Goal: Answer question/provide support: Share knowledge or assist other users

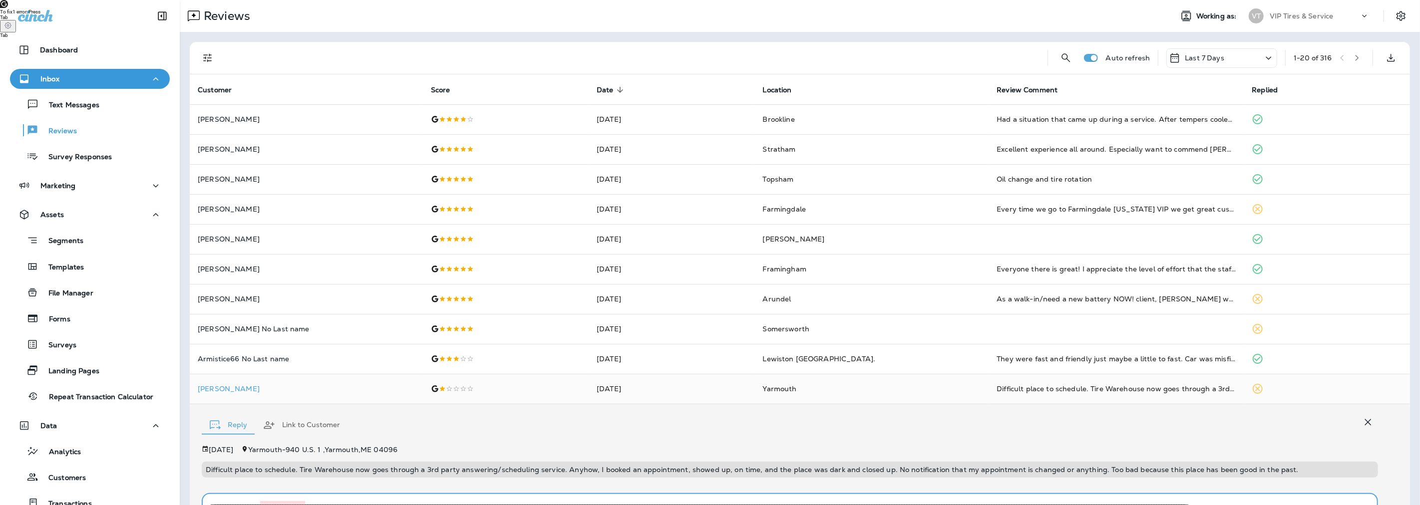
scroll to position [128, 0]
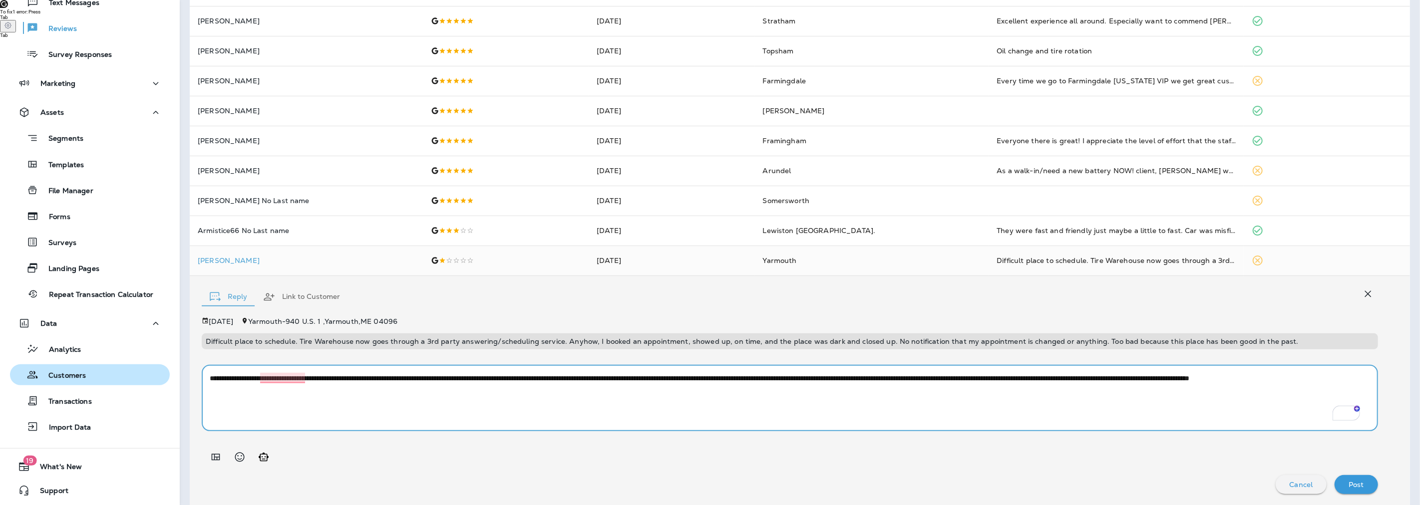
click at [75, 371] on p "Customers" at bounding box center [61, 375] width 47 height 9
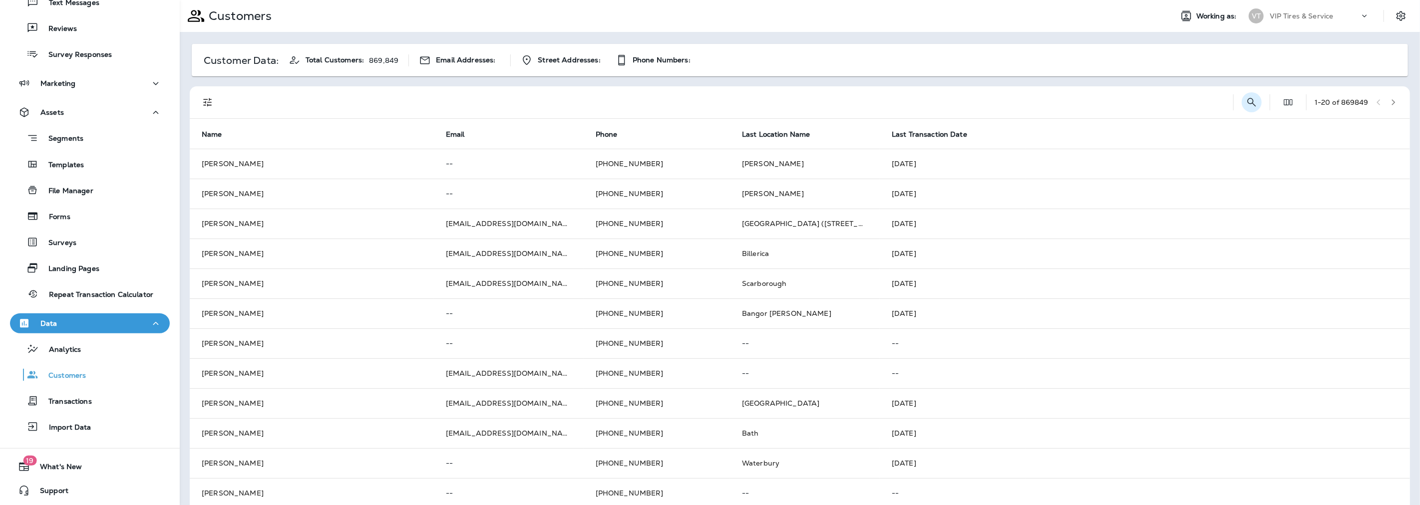
click at [1245, 102] on icon "Search Customers" at bounding box center [1251, 102] width 12 height 12
type input "*****"
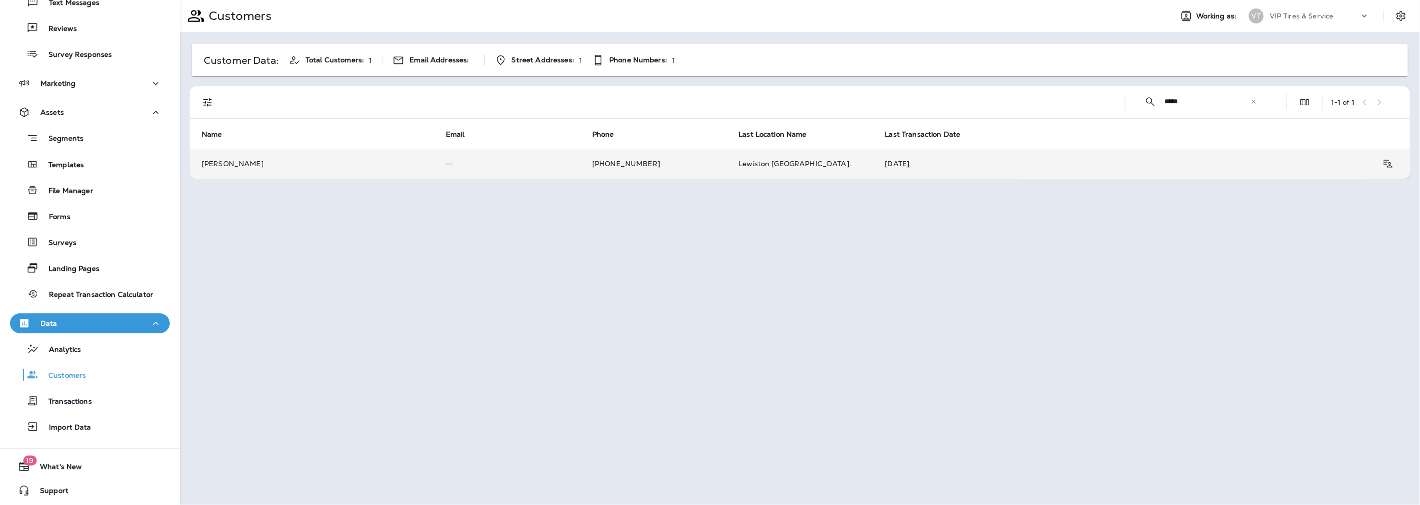
click at [251, 165] on td "[PERSON_NAME]" at bounding box center [312, 164] width 244 height 30
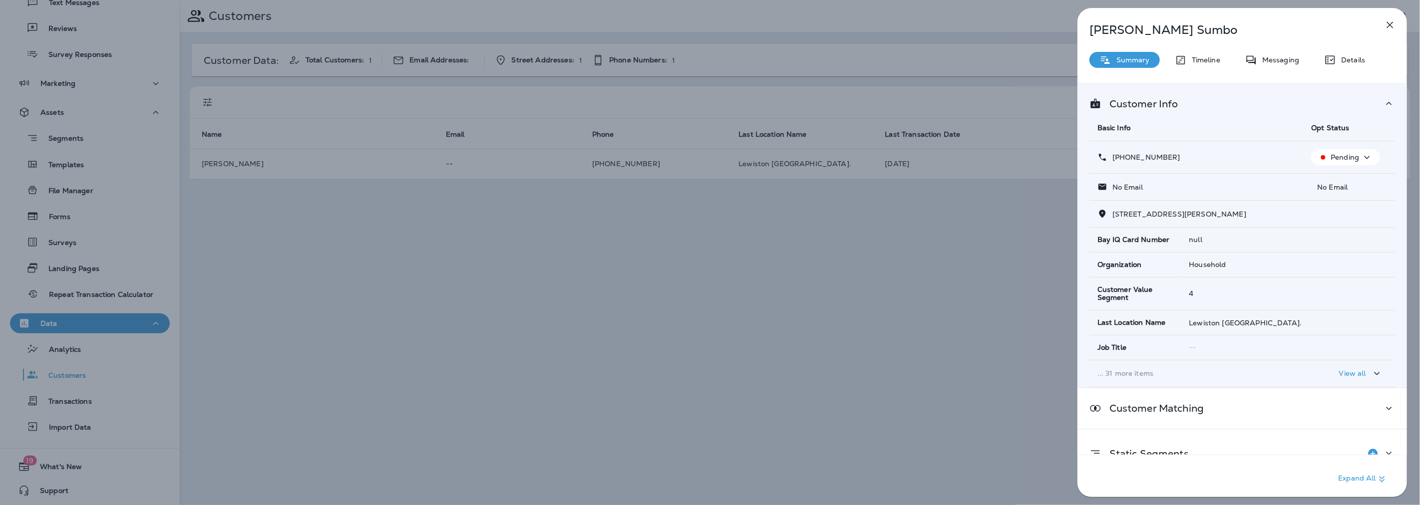
drag, startPoint x: 1182, startPoint y: 152, endPoint x: 1121, endPoint y: 154, distance: 60.9
click at [1121, 154] on div "[PHONE_NUMBER]" at bounding box center [1196, 157] width 198 height 10
copy p "[PHONE_NUMBER]"
click at [1339, 56] on p "Details" at bounding box center [1350, 60] width 29 height 8
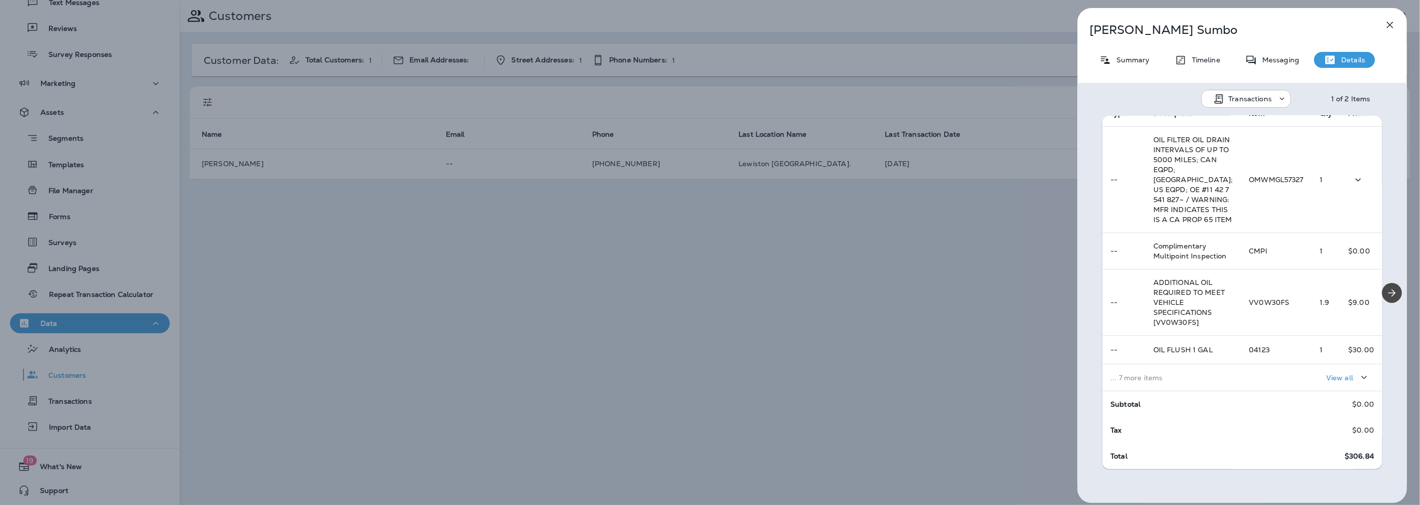
scroll to position [226, 0]
click at [504, 236] on div "[PERSON_NAME] Summary Timeline Messaging Details Transactions 1 of 2 Items Loca…" at bounding box center [710, 252] width 1420 height 505
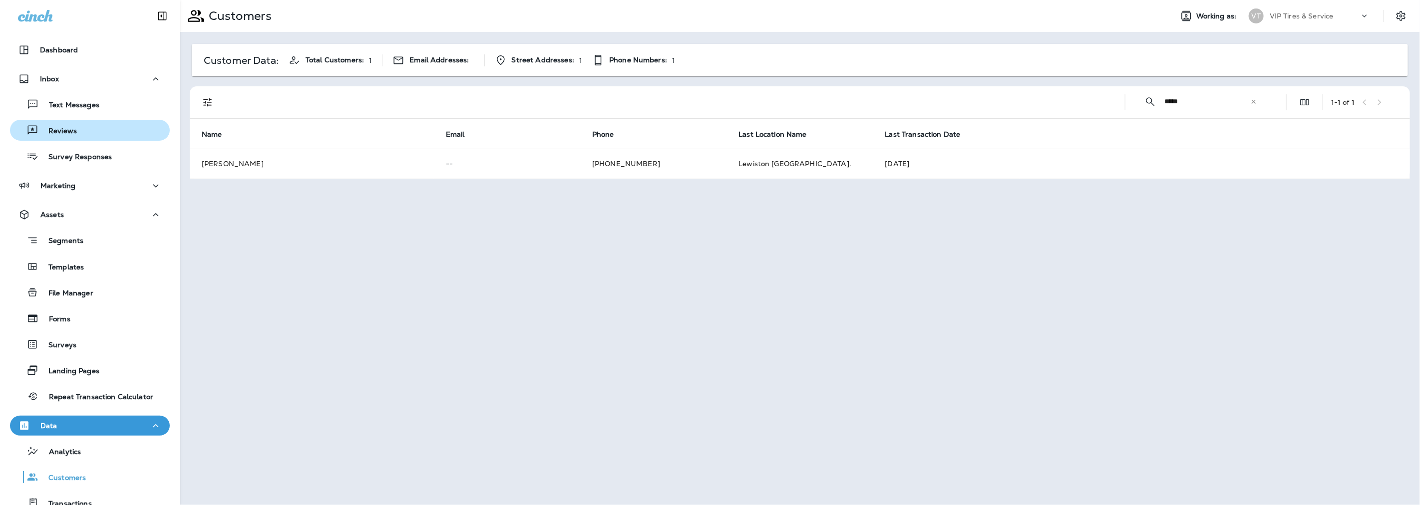
click at [60, 133] on p "Reviews" at bounding box center [57, 131] width 38 height 9
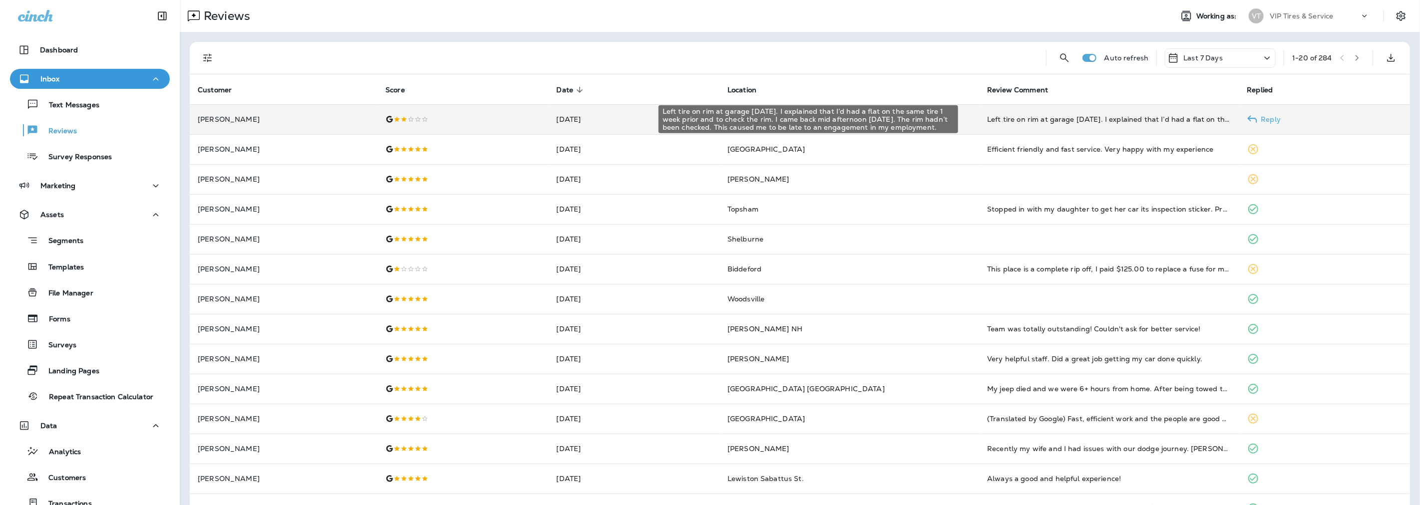
click at [991, 120] on div "Left tire on rim at garage [DATE]. I explained that I’d had a flat on the same …" at bounding box center [1109, 119] width 244 height 10
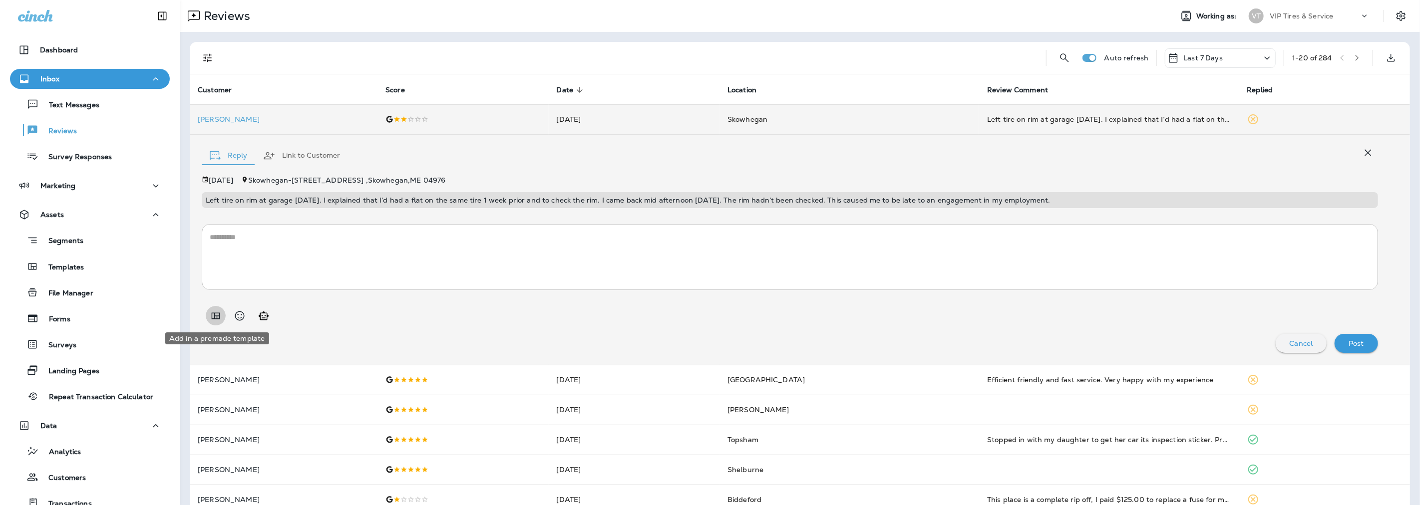
click at [217, 312] on icon "Add in a premade template" at bounding box center [216, 316] width 12 height 12
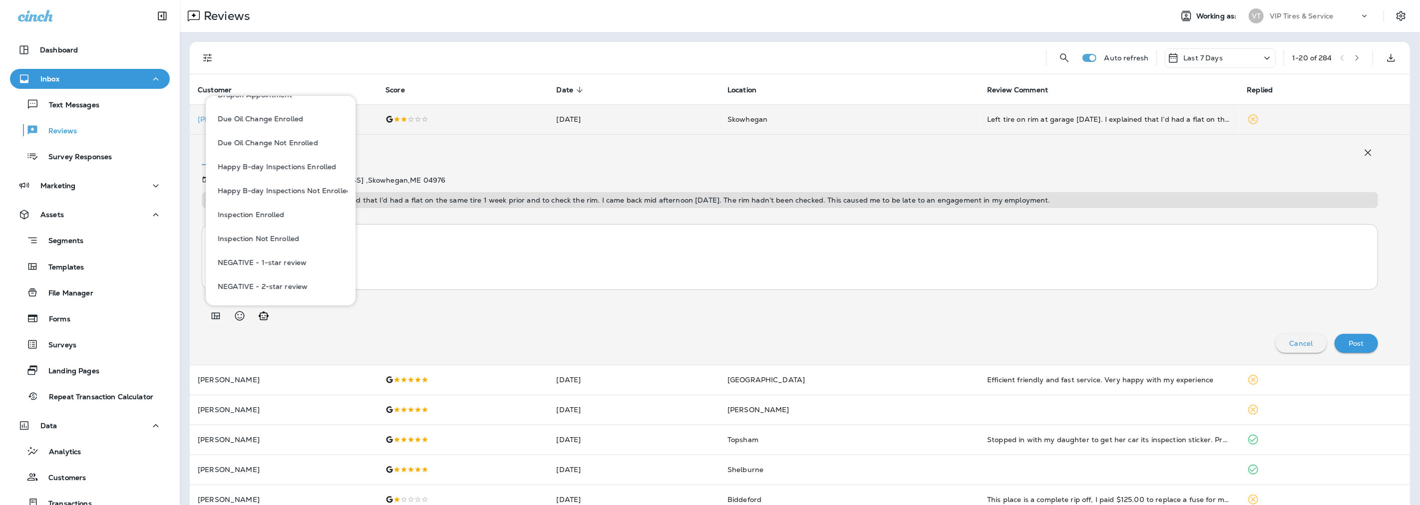
scroll to position [277, 0]
click at [303, 285] on button "NEGATIVE - Against Company Policy" at bounding box center [281, 283] width 134 height 24
type textarea "**********"
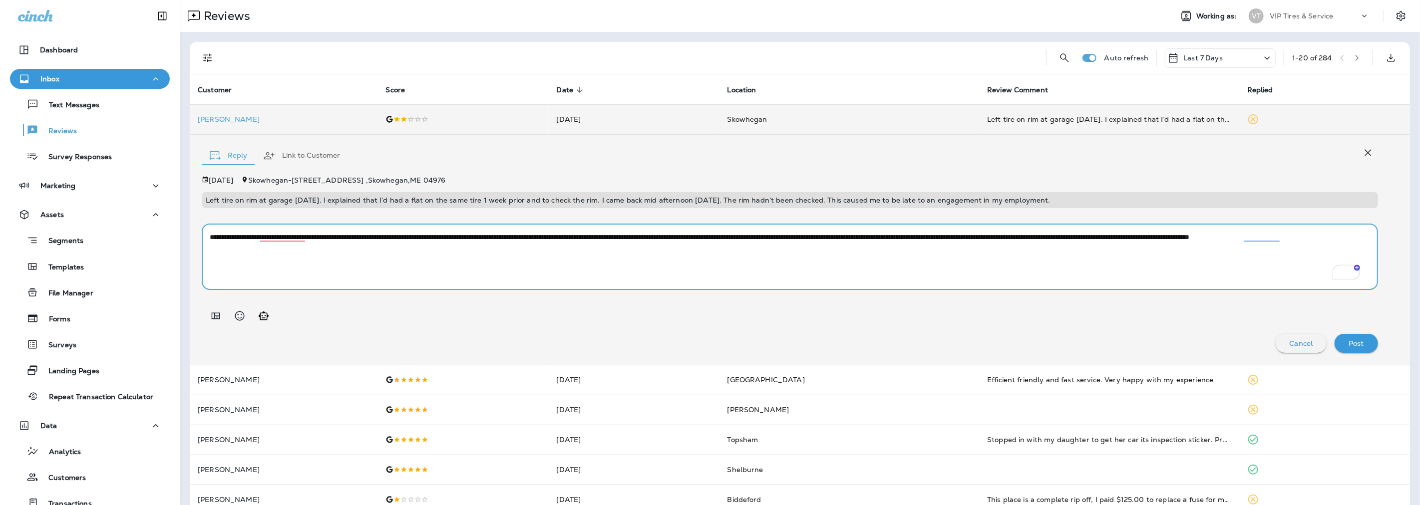
drag, startPoint x: 385, startPoint y: 252, endPoint x: 208, endPoint y: 237, distance: 177.8
click at [208, 237] on div "**********" at bounding box center [790, 257] width 1176 height 66
click at [47, 133] on p "Reviews" at bounding box center [57, 131] width 38 height 9
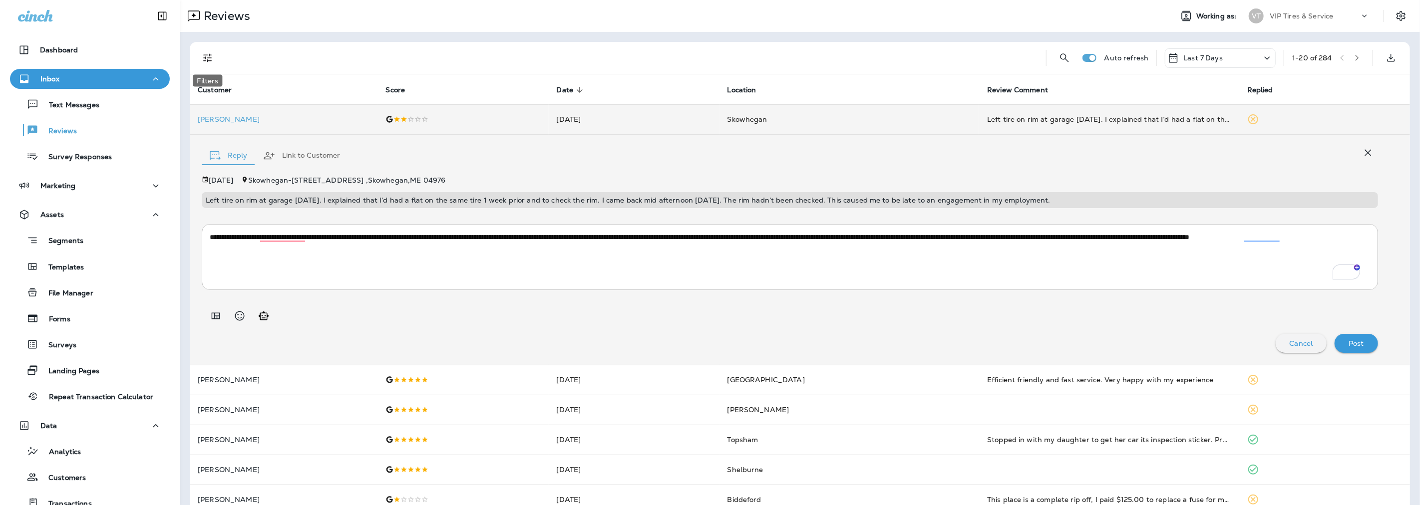
click at [205, 60] on icon "Filters" at bounding box center [208, 58] width 12 height 12
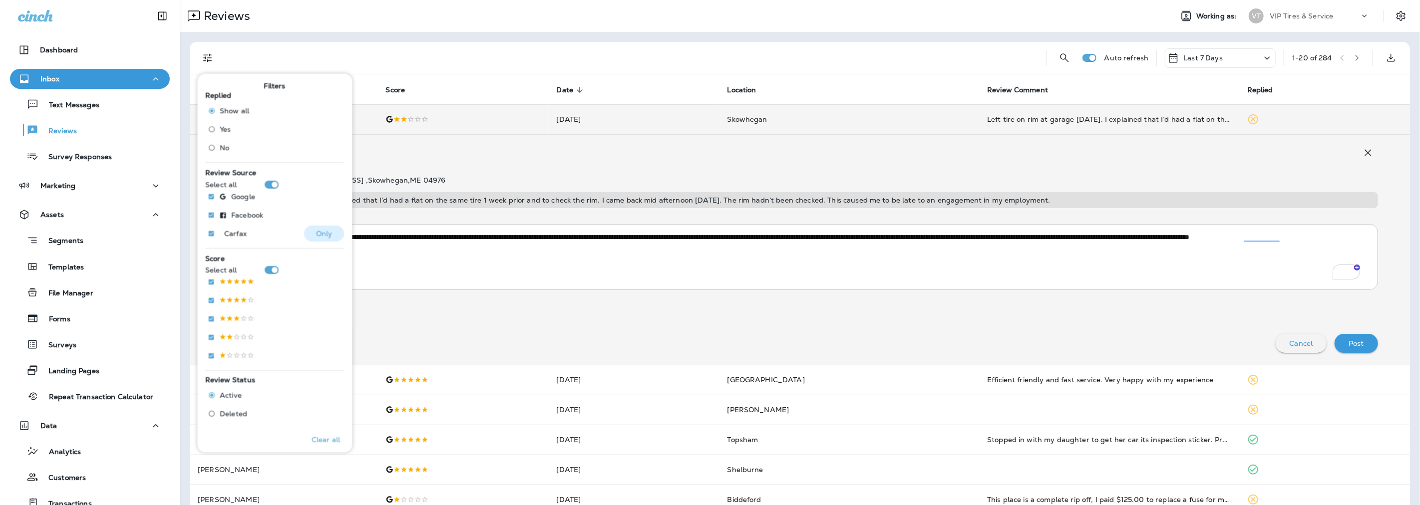
click at [316, 235] on p "Only" at bounding box center [324, 233] width 16 height 8
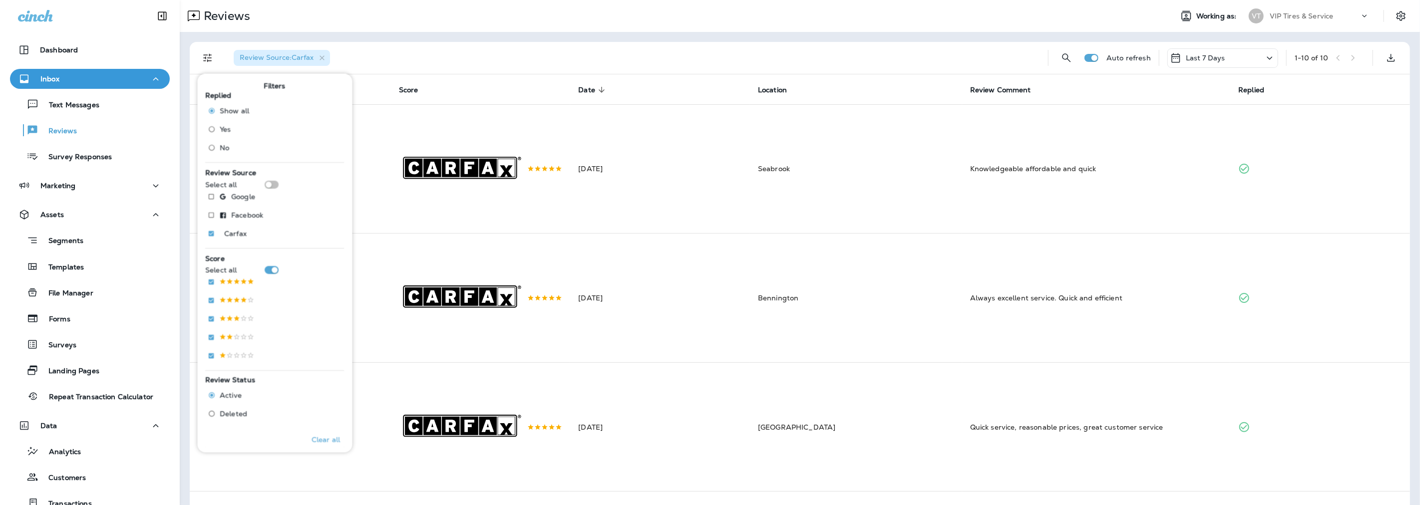
click at [1263, 58] on icon at bounding box center [1269, 58] width 12 height 12
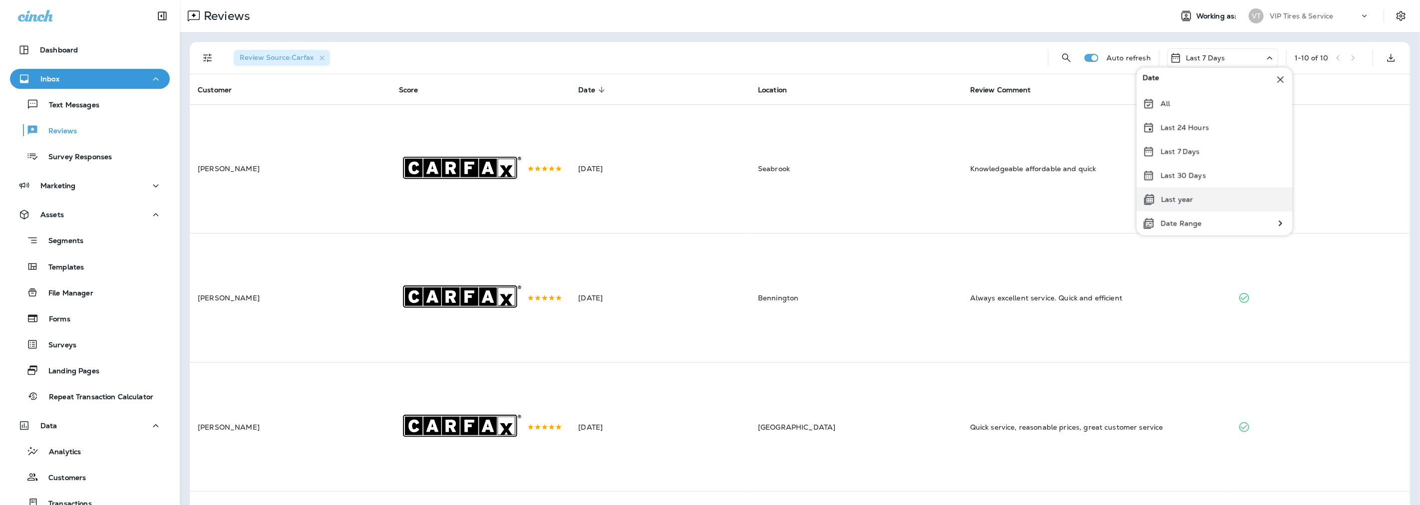
click at [1176, 202] on p "Last year" at bounding box center [1177, 200] width 32 height 8
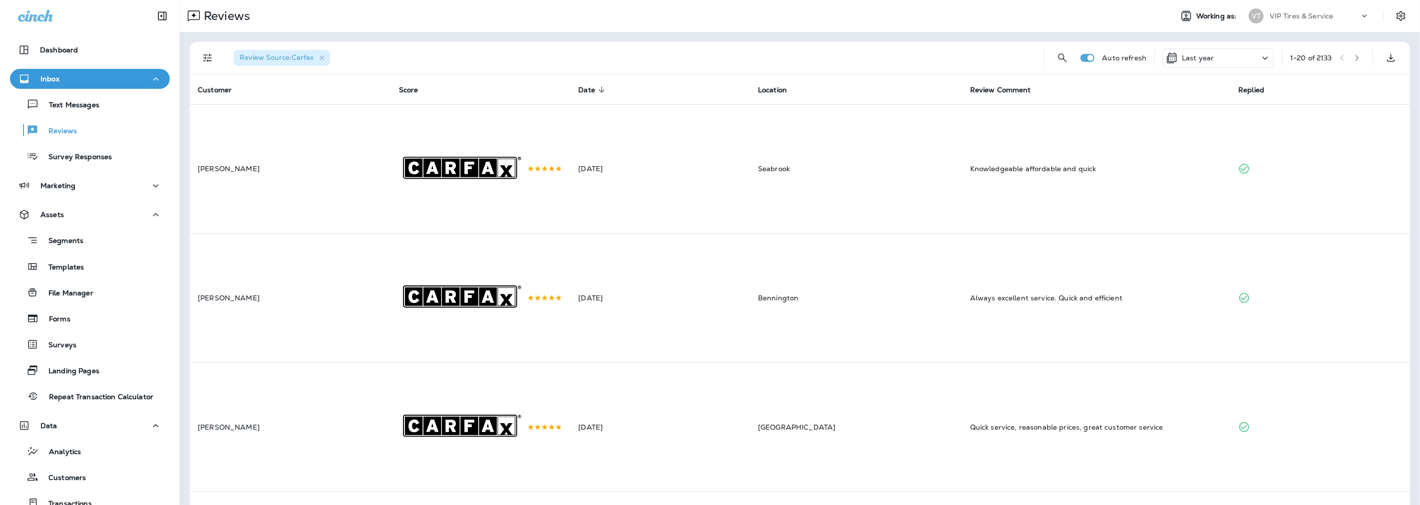
click at [208, 62] on icon "Filters" at bounding box center [208, 58] width 12 height 12
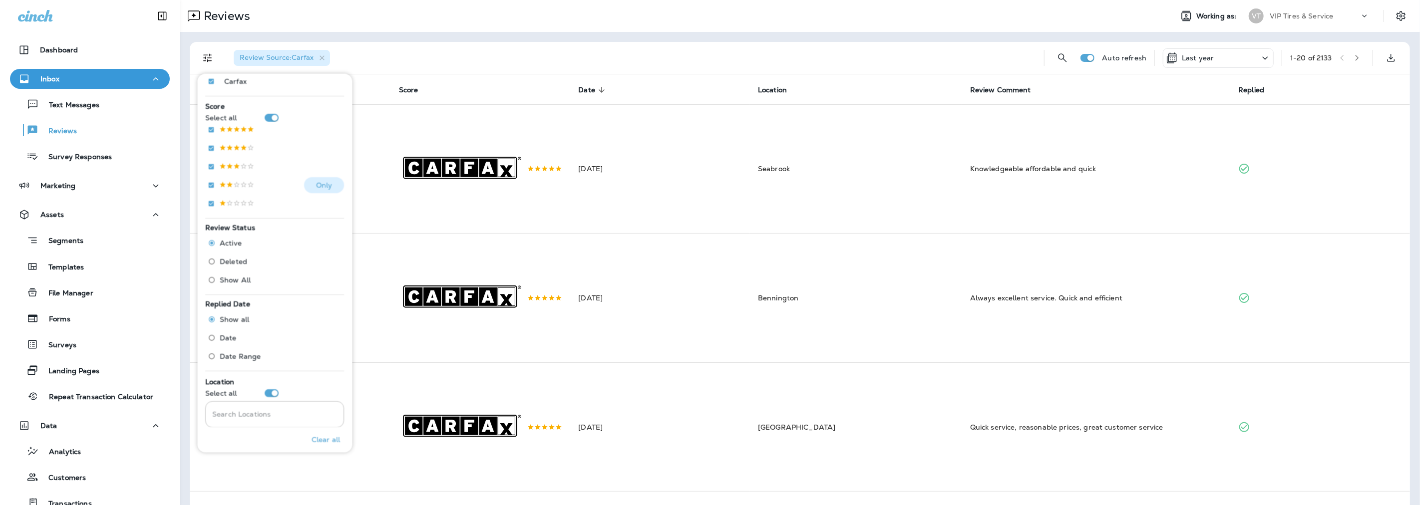
scroll to position [222, 0]
click at [258, 347] on input "Search Locations" at bounding box center [275, 345] width 139 height 26
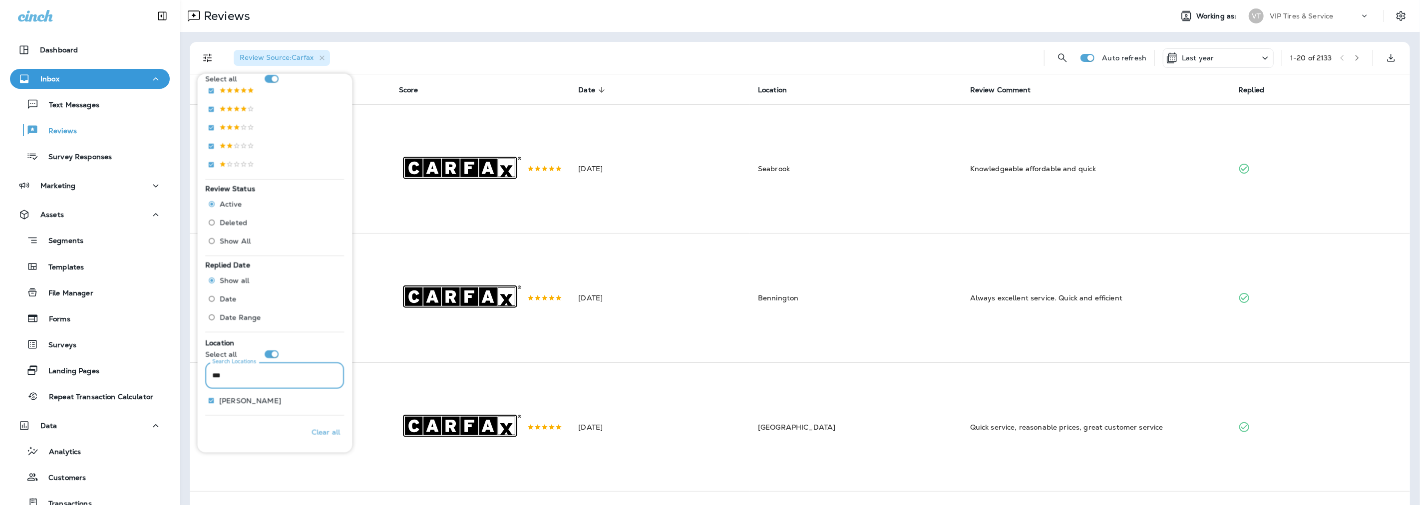
scroll to position [191, 0]
type input "****"
click at [316, 404] on p "Only" at bounding box center [324, 401] width 16 height 8
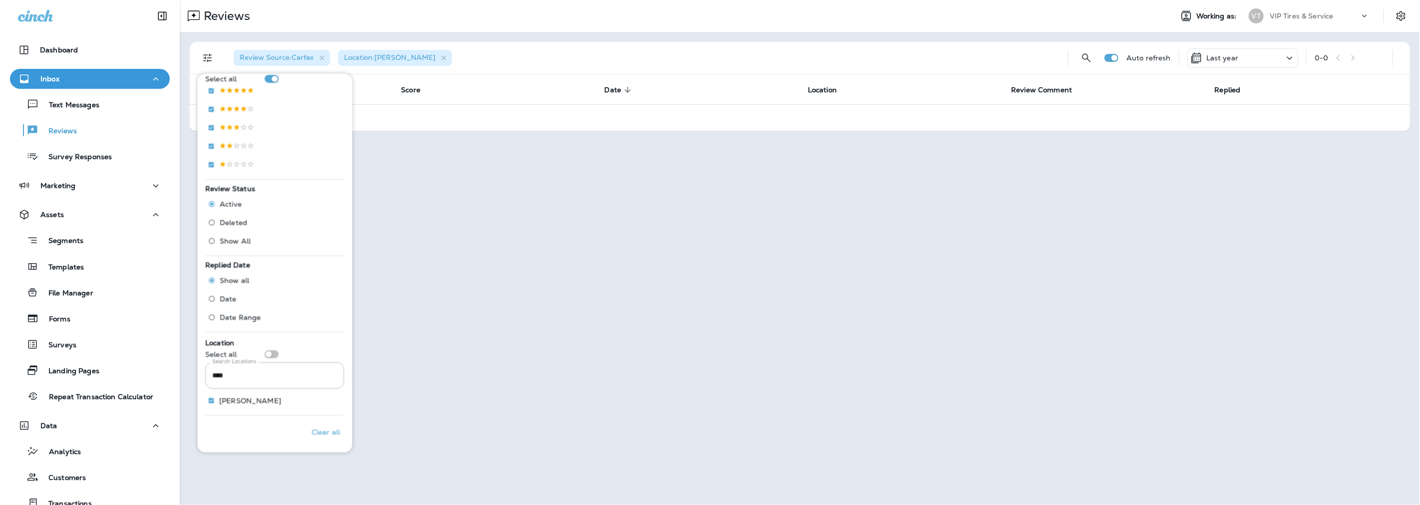
click at [507, 27] on div "Reviews Working as: VT VIP Tires & Service" at bounding box center [800, 16] width 1240 height 32
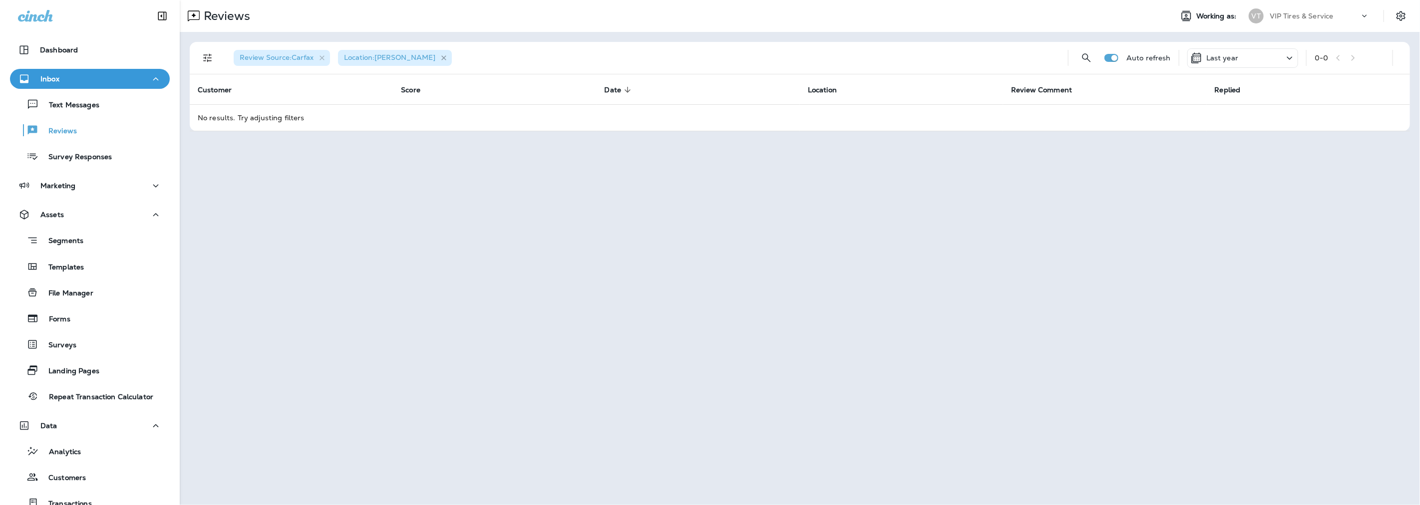
click at [440, 60] on icon "button" at bounding box center [444, 58] width 8 height 8
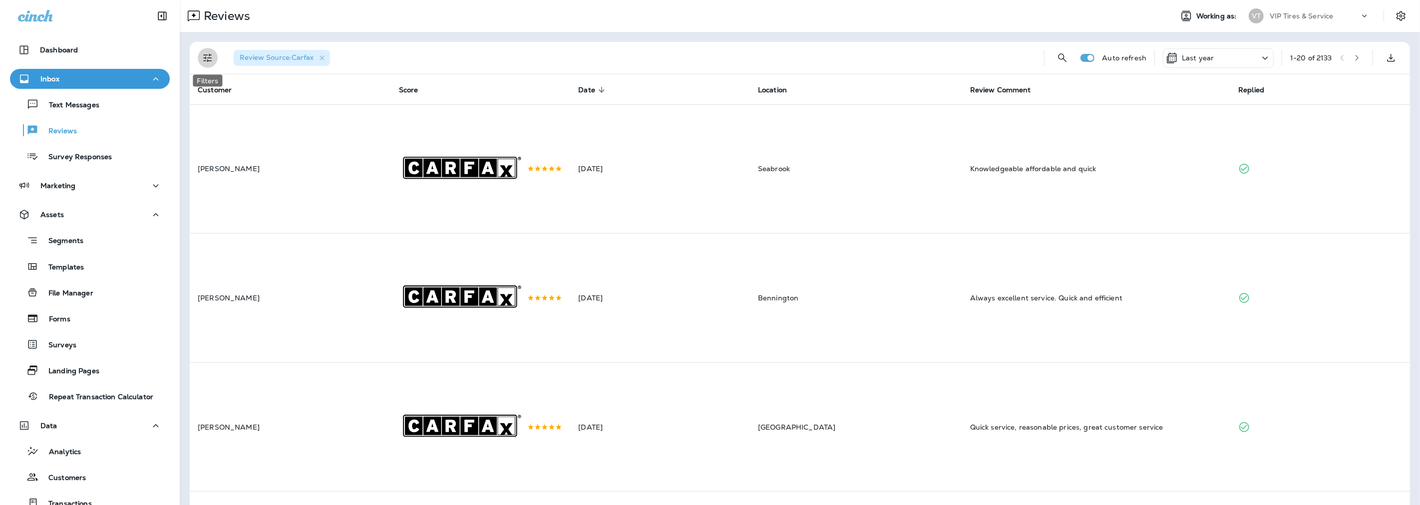
click at [204, 59] on icon "Filters" at bounding box center [208, 58] width 12 height 12
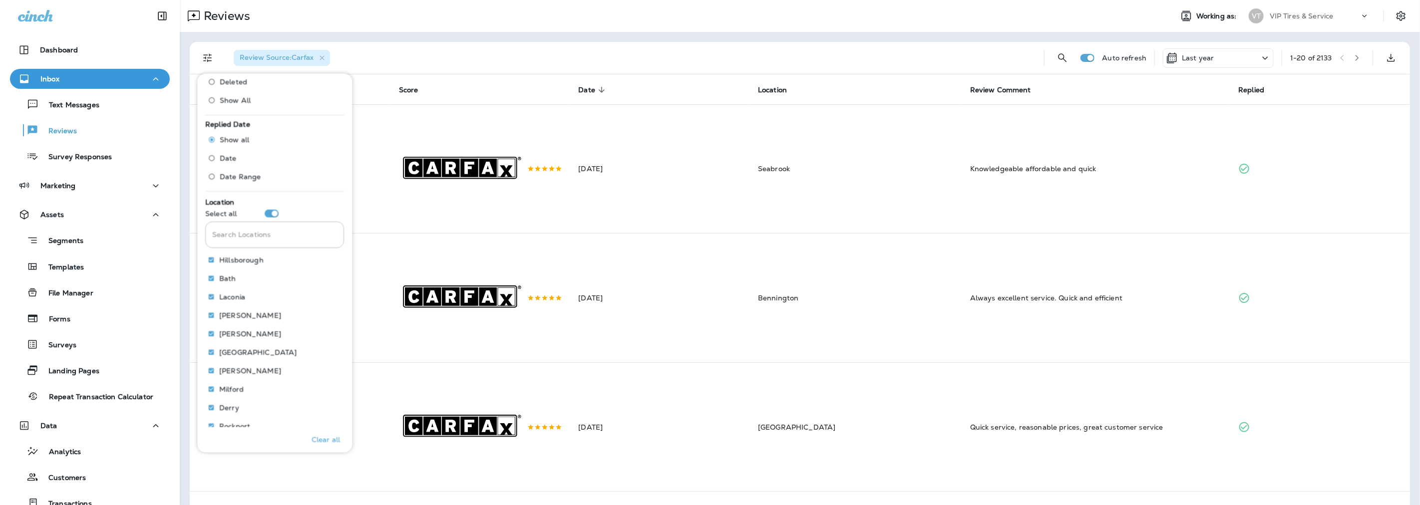
scroll to position [332, 0]
click at [263, 230] on input "Search Locations" at bounding box center [275, 234] width 139 height 26
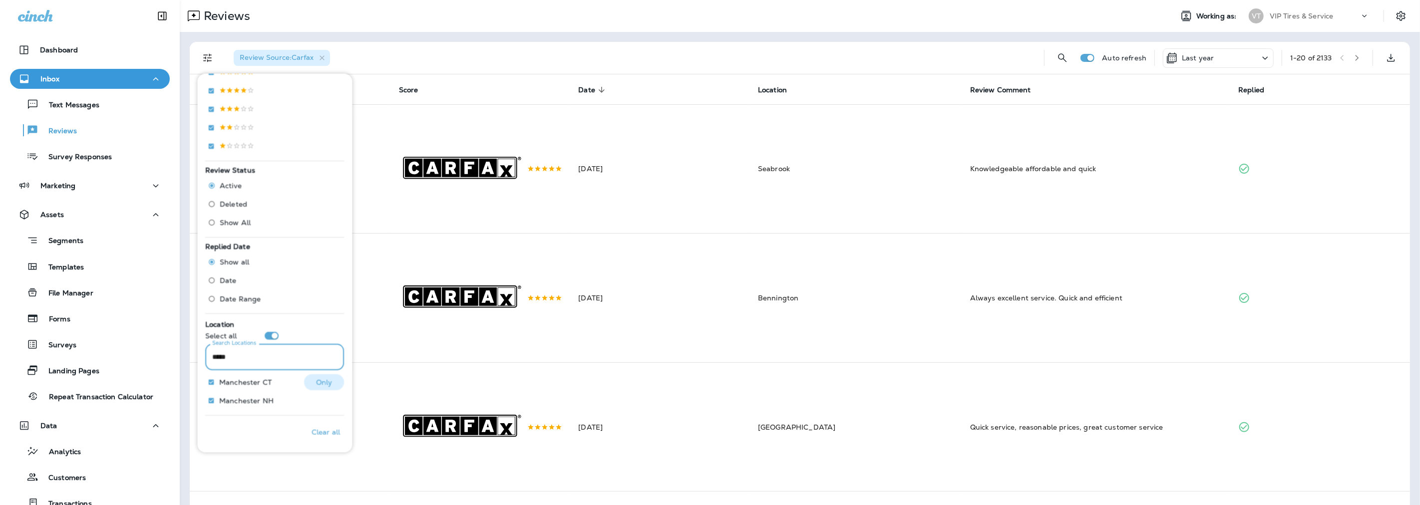
type input "*****"
click at [325, 385] on p "Only" at bounding box center [324, 382] width 16 height 8
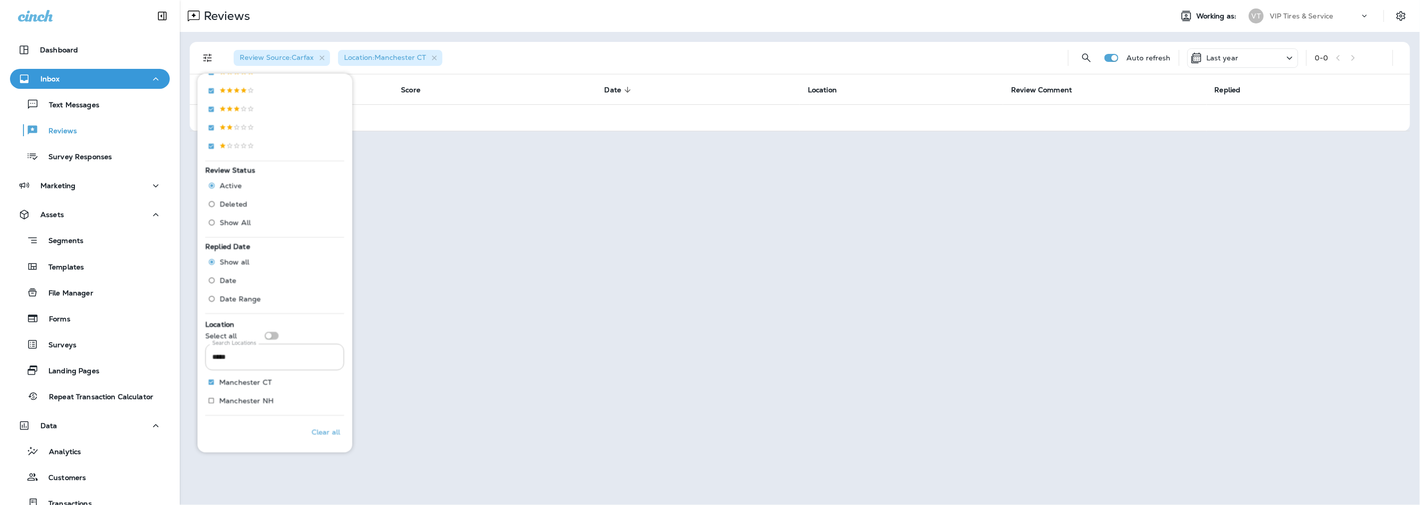
click at [535, 46] on div "Review Source : Carfax Location : [GEOGRAPHIC_DATA] [GEOGRAPHIC_DATA]" at bounding box center [643, 58] width 834 height 32
